Goal: Complete application form: Complete application form

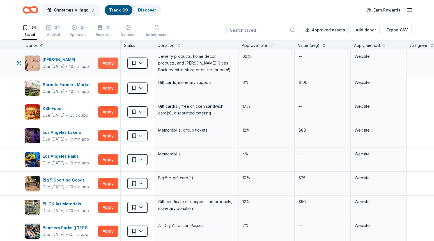
click at [109, 62] on button "Apply" at bounding box center [108, 62] width 20 height 11
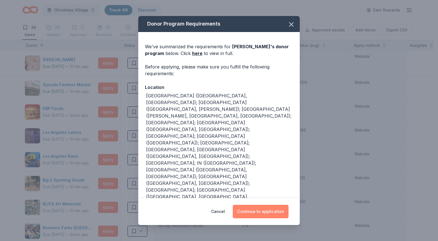
click at [265, 211] on button "Continue to application" at bounding box center [261, 211] width 56 height 13
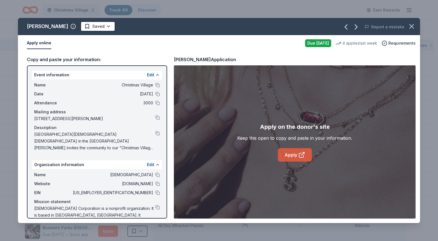
click at [296, 151] on link "Apply" at bounding box center [295, 154] width 34 height 13
click at [409, 26] on icon "button" at bounding box center [412, 26] width 8 height 8
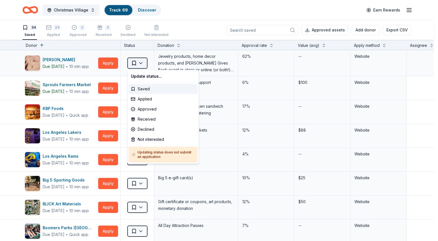
click at [140, 63] on html "Christmas Village Track · 69 Discover Earn Rewards 34 Saved 24 Applied 2 Approv…" at bounding box center [219, 120] width 438 height 241
click at [158, 130] on div "Declined" at bounding box center [163, 129] width 69 height 10
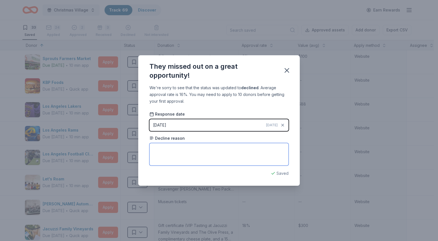
click at [169, 149] on textarea at bounding box center [218, 154] width 139 height 22
type textarea "Does not work with faith based organizations"
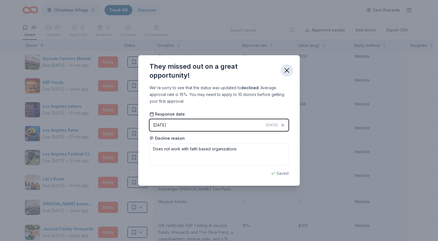
click at [287, 71] on icon "button" at bounding box center [287, 70] width 8 height 8
